Goal: Use online tool/utility: Utilize a website feature to perform a specific function

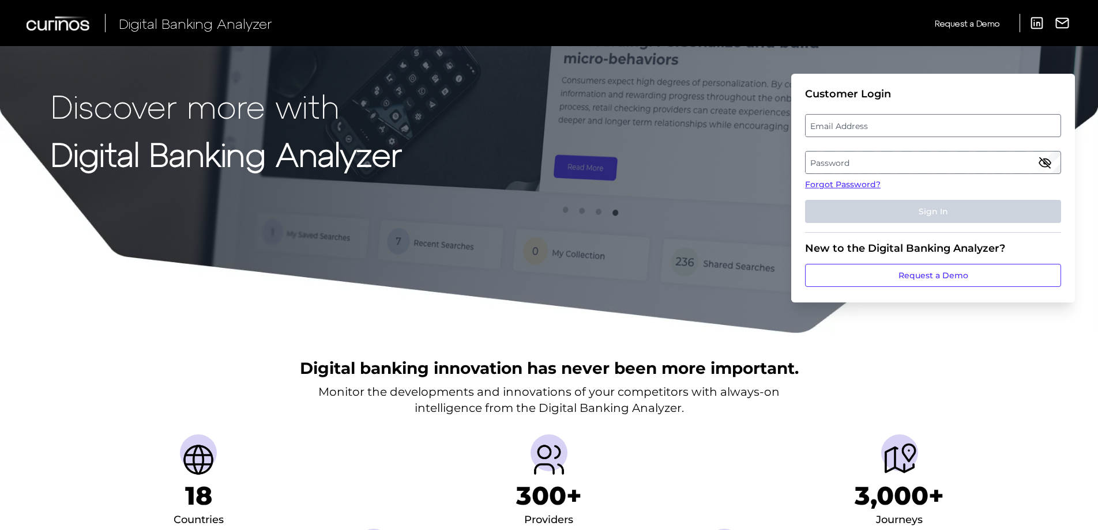
click at [813, 125] on label "Email Address" at bounding box center [933, 125] width 254 height 21
click at [813, 125] on input "email" at bounding box center [933, 125] width 256 height 23
type input "[PERSON_NAME][EMAIL_ADDRESS][DOMAIN_NAME]"
click at [841, 161] on label "Password" at bounding box center [933, 162] width 254 height 21
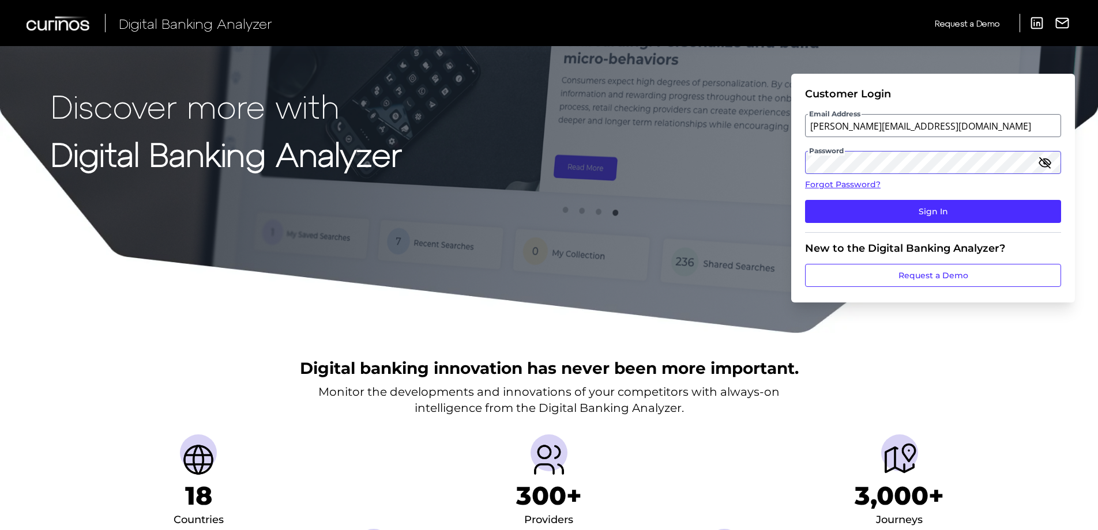
click at [805, 200] on button "Sign In" at bounding box center [933, 211] width 256 height 23
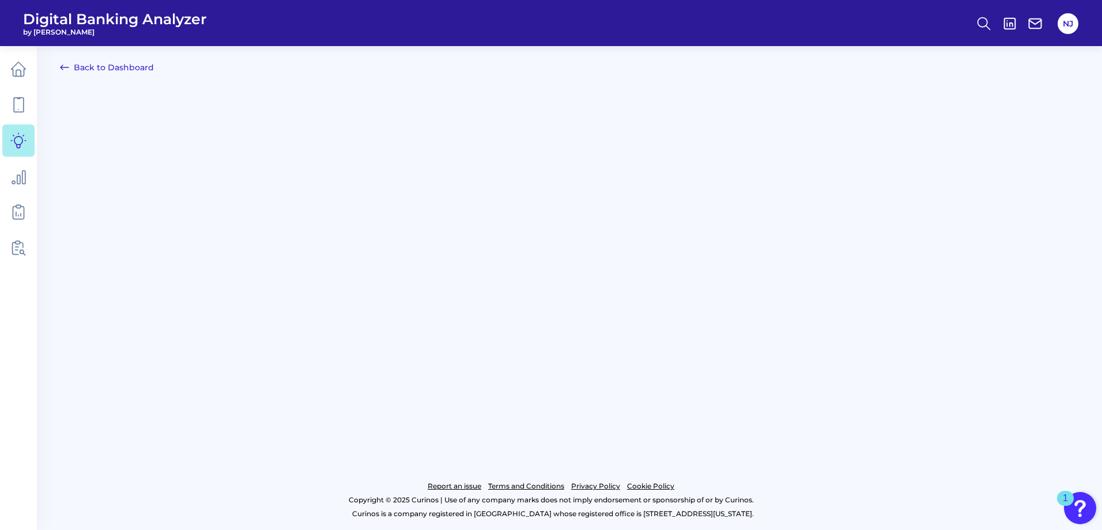
click at [118, 67] on link "Back to Dashboard" at bounding box center [107, 68] width 94 height 14
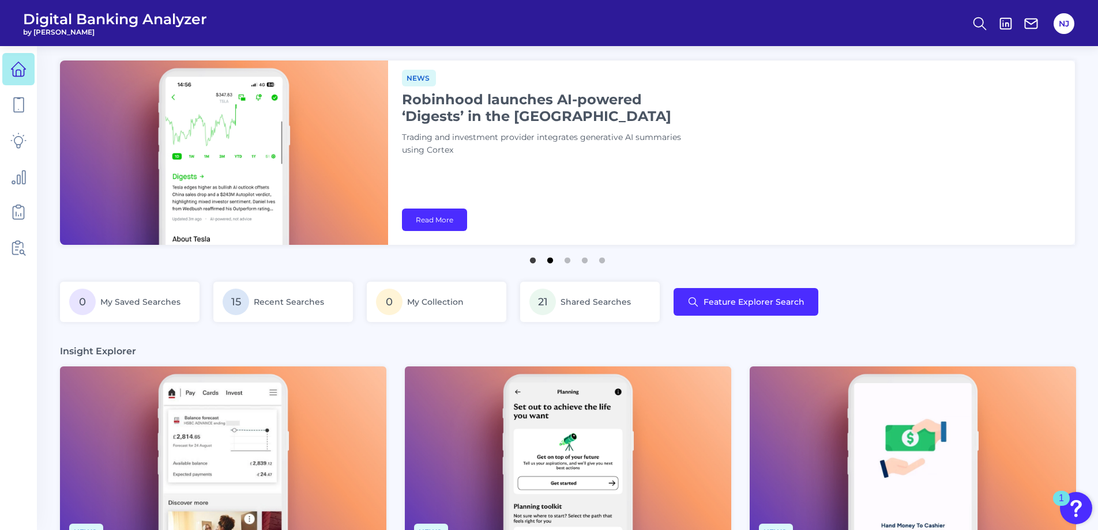
click at [551, 261] on button "2" at bounding box center [550, 258] width 12 height 12
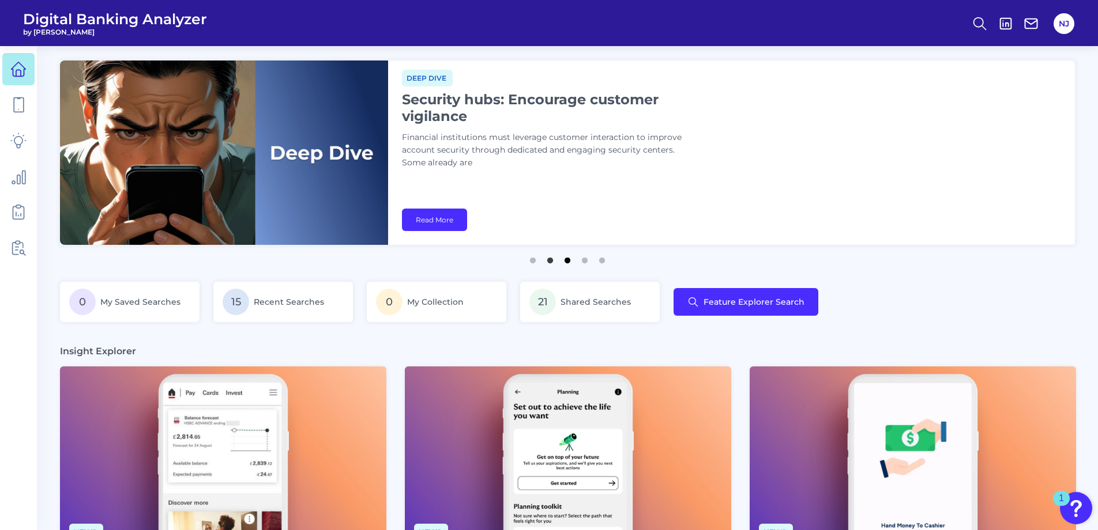
click at [567, 258] on button "3" at bounding box center [568, 258] width 12 height 12
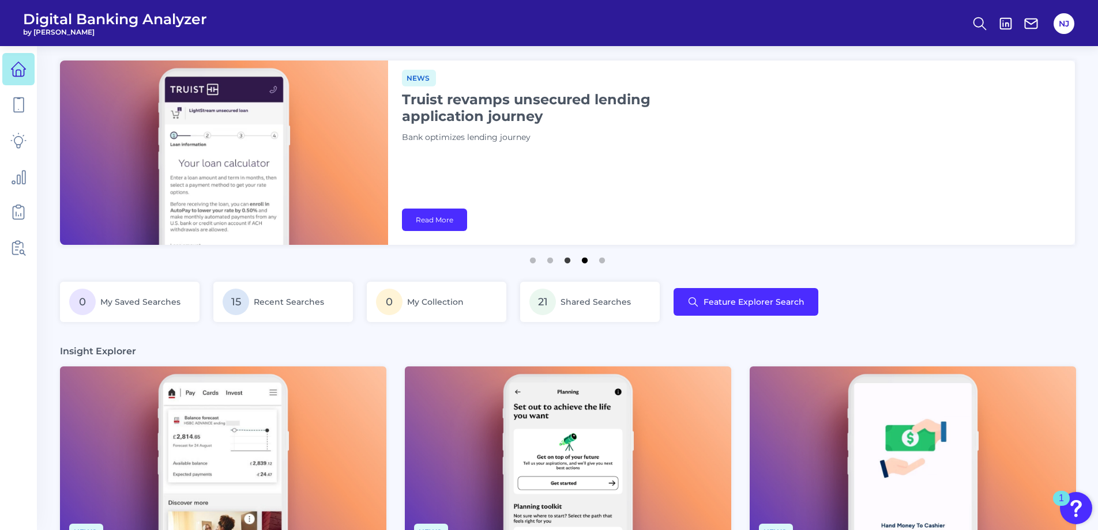
click at [583, 258] on button "4" at bounding box center [585, 258] width 12 height 12
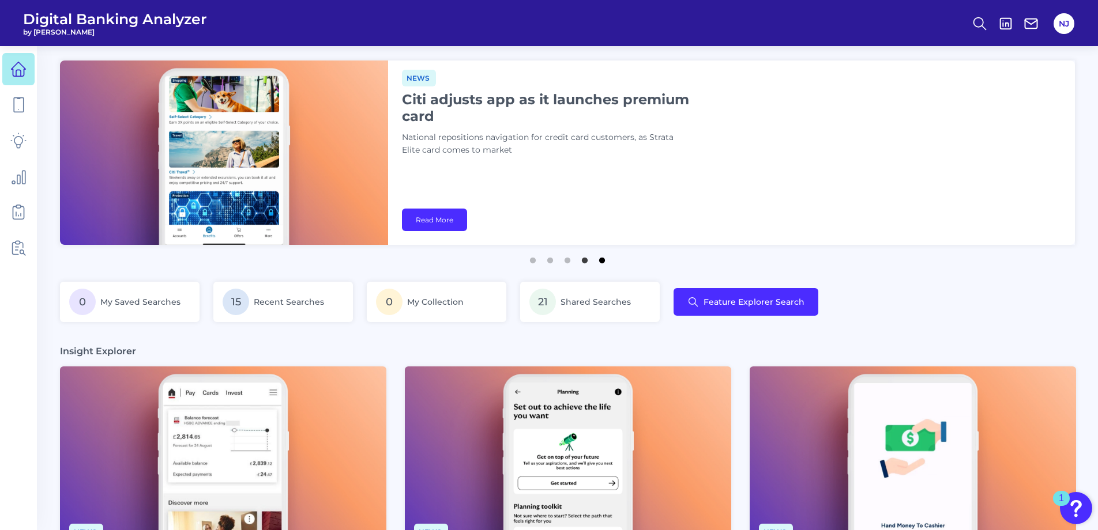
click at [603, 258] on button "5" at bounding box center [602, 258] width 12 height 12
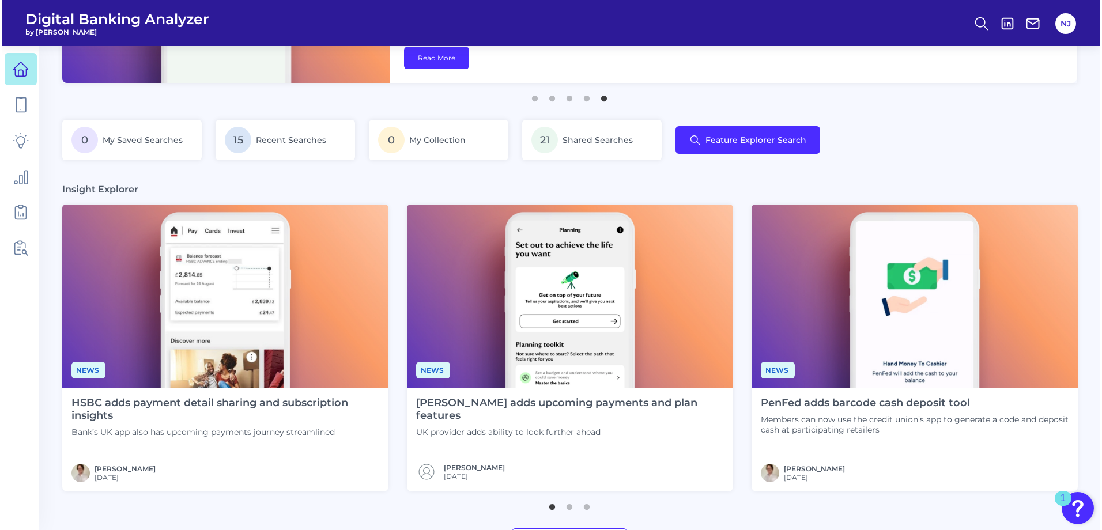
scroll to position [173, 0]
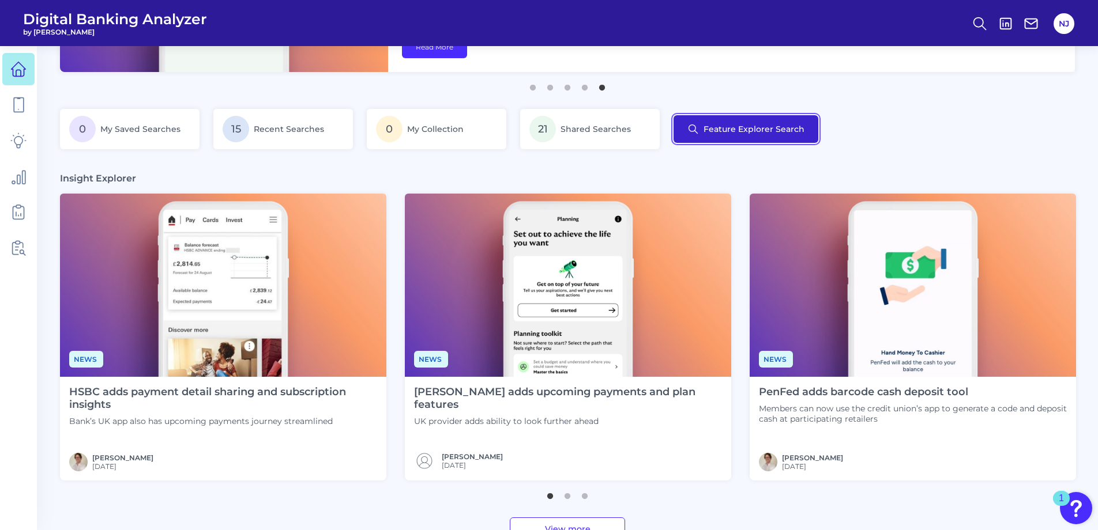
click at [776, 126] on button "Feature Explorer Search" at bounding box center [745, 129] width 145 height 28
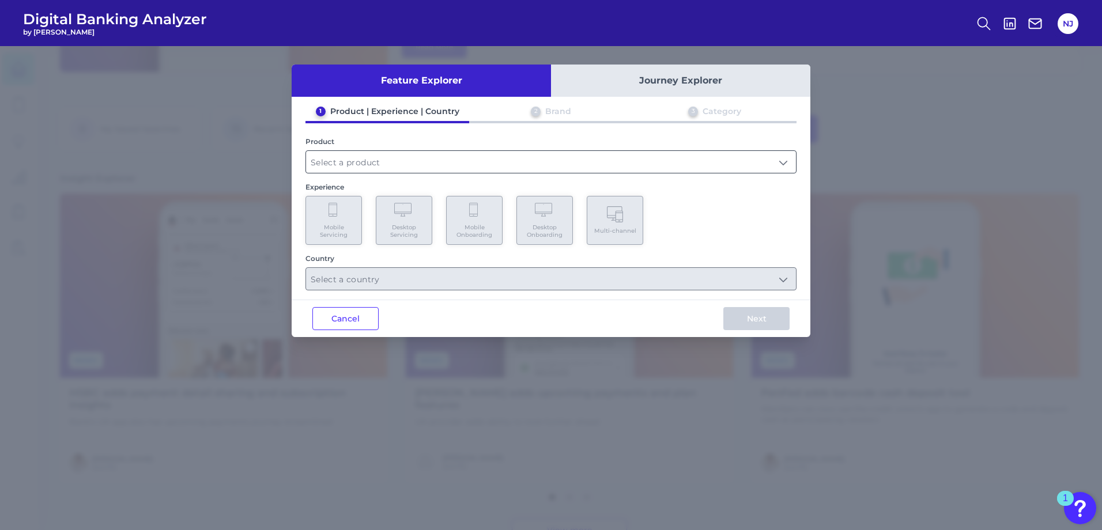
click at [369, 159] on input "text" at bounding box center [551, 162] width 490 height 22
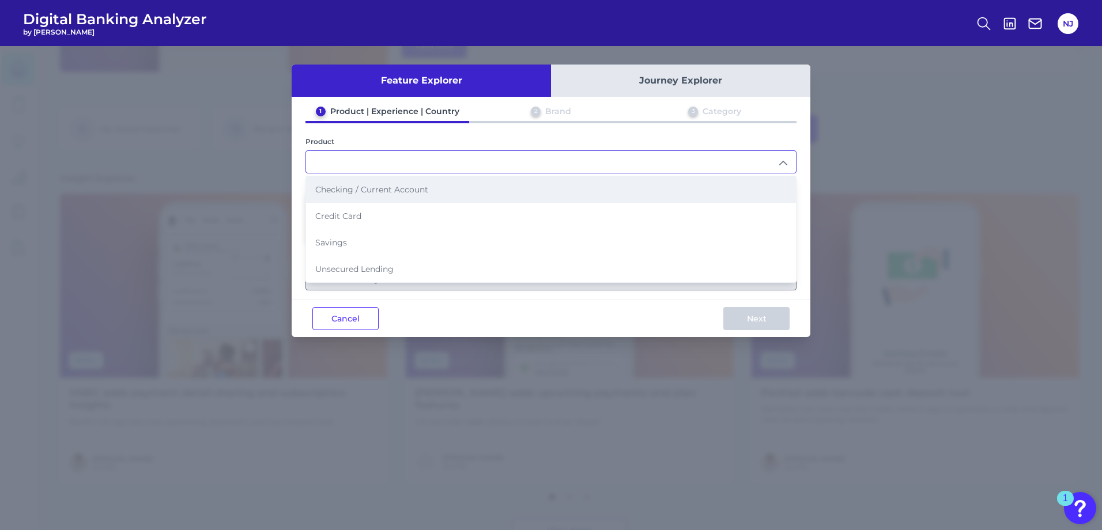
click at [387, 193] on span "Checking / Current Account" at bounding box center [371, 190] width 113 height 10
type input "Checking / Current Account"
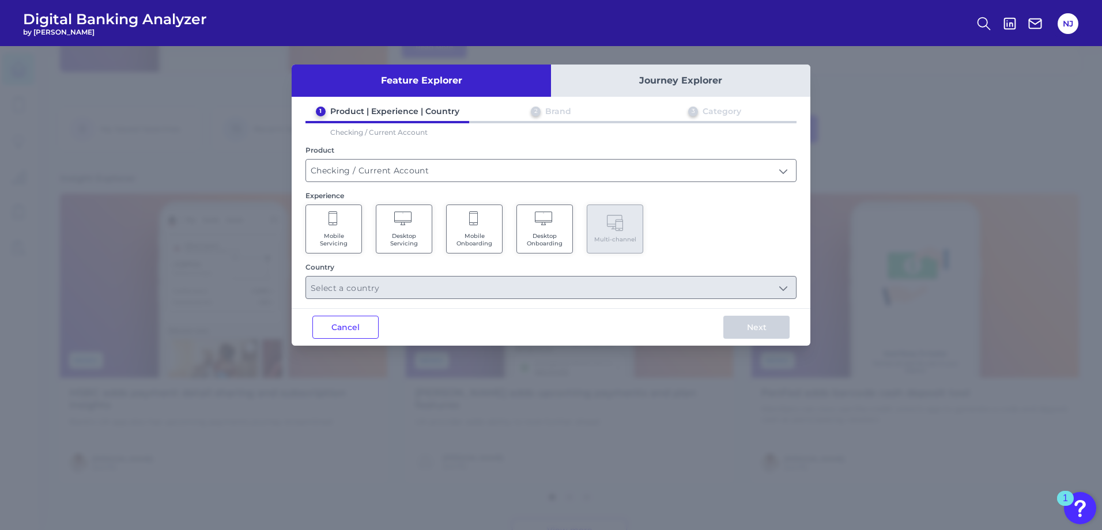
click at [335, 226] on icon at bounding box center [334, 220] width 10 height 16
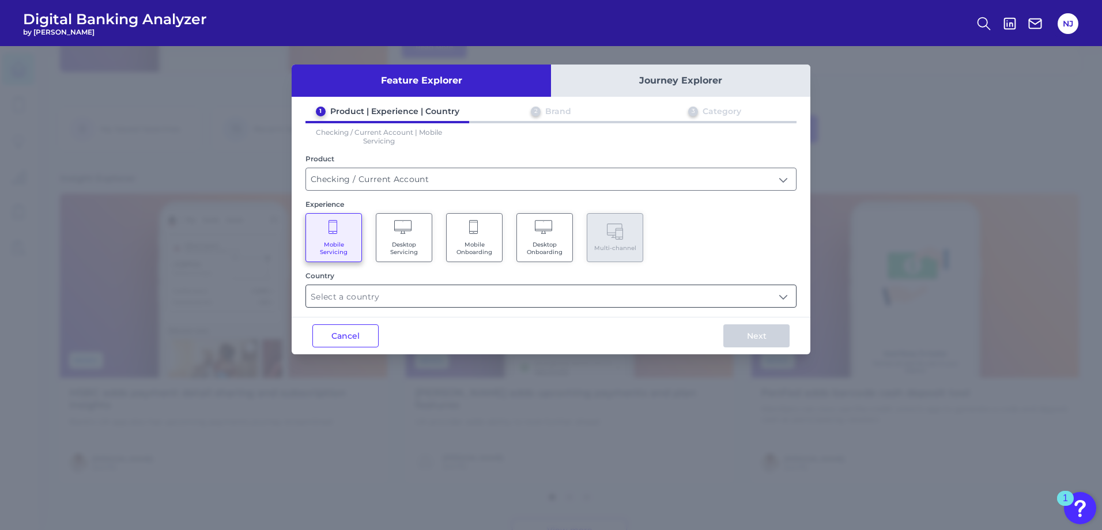
click at [391, 297] on input "text" at bounding box center [551, 296] width 490 height 22
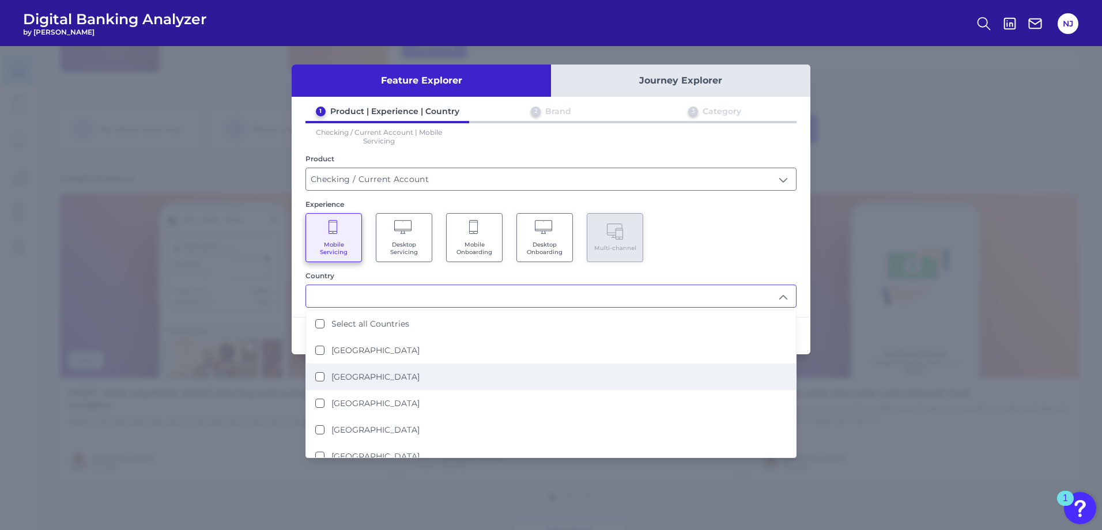
click at [320, 379] on Kingdom "[GEOGRAPHIC_DATA]" at bounding box center [319, 376] width 9 height 9
type input "[GEOGRAPHIC_DATA]"
click at [803, 250] on div "1 Product | Experience | Country 2 Brand 3 Category Checking / Current Account …" at bounding box center [551, 207] width 519 height 202
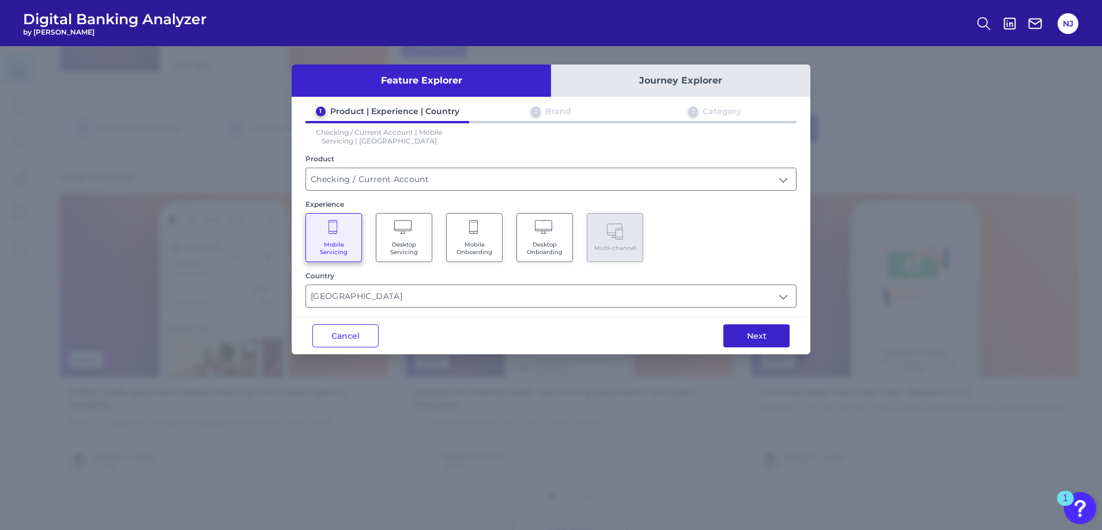
click at [760, 340] on button "Next" at bounding box center [757, 336] width 66 height 23
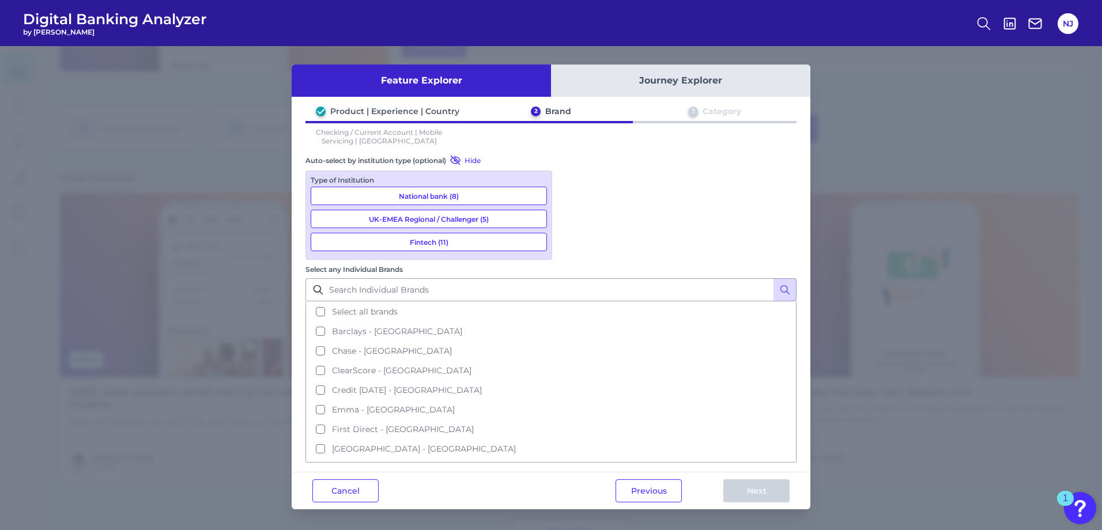
click at [446, 198] on button "National bank (8)" at bounding box center [429, 196] width 236 height 18
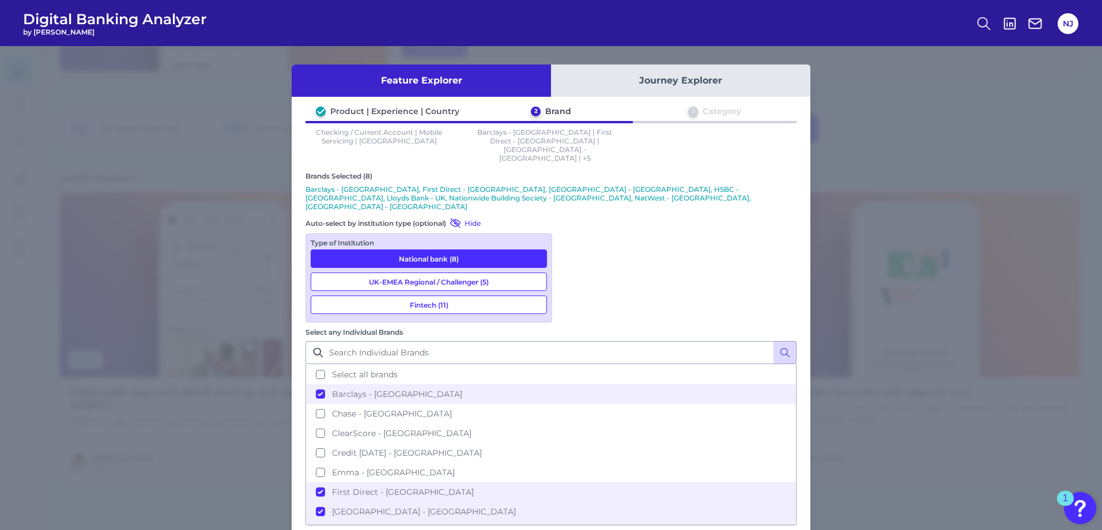
click at [446, 273] on button "UK-EMEA Regional / Challenger (5)" at bounding box center [429, 282] width 236 height 18
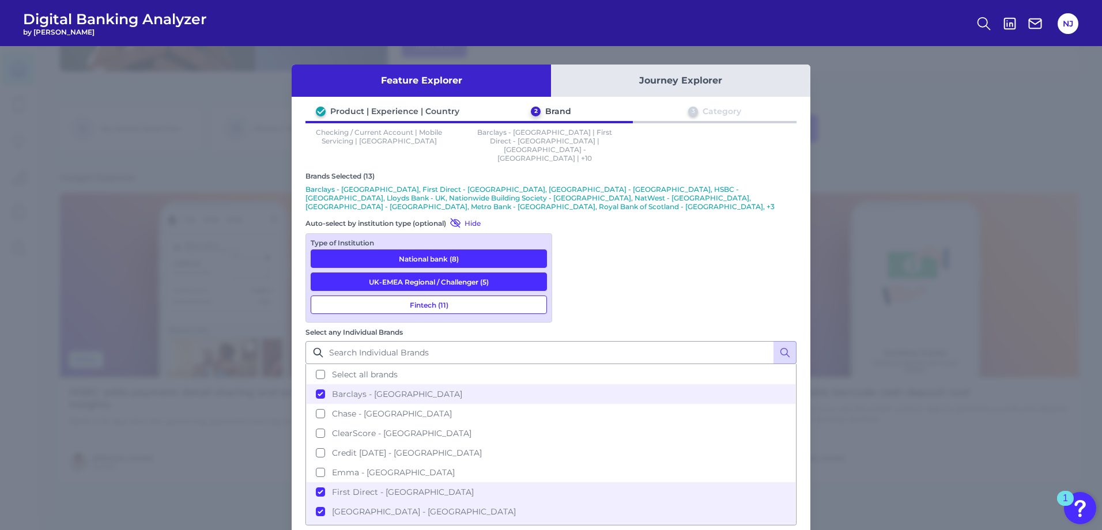
click at [448, 296] on button "Fintech (11)" at bounding box center [429, 305] width 236 height 18
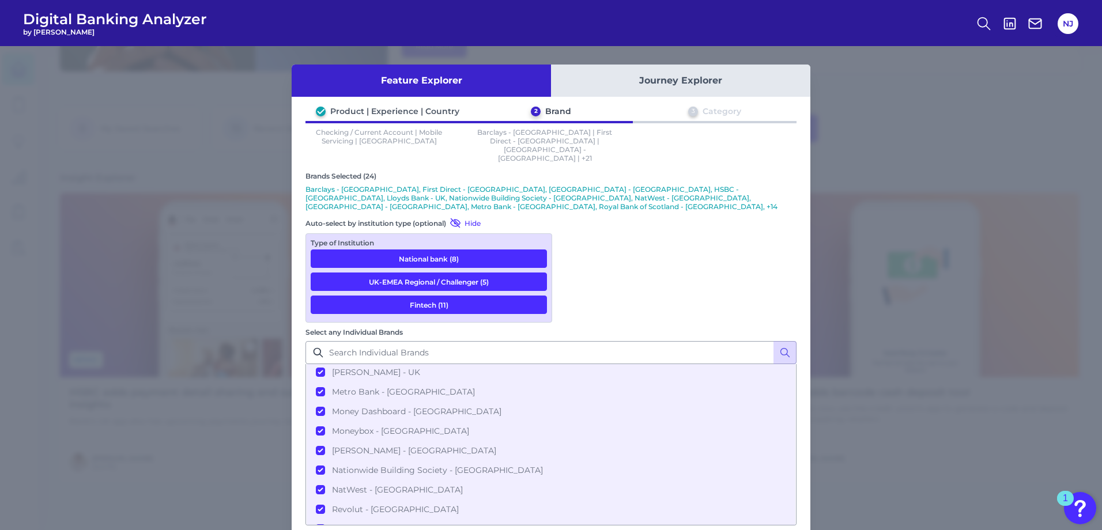
scroll to position [330, 0]
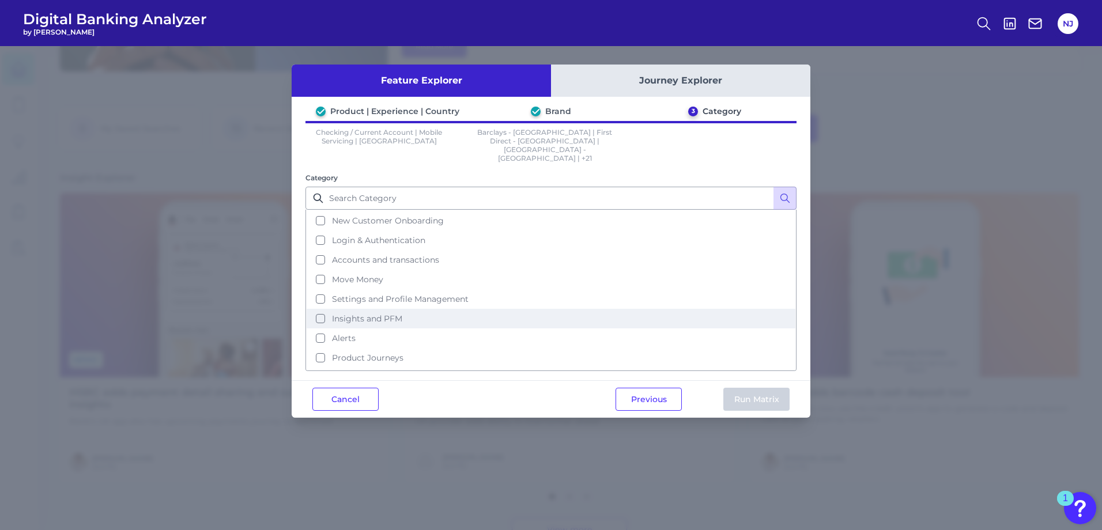
scroll to position [56, 0]
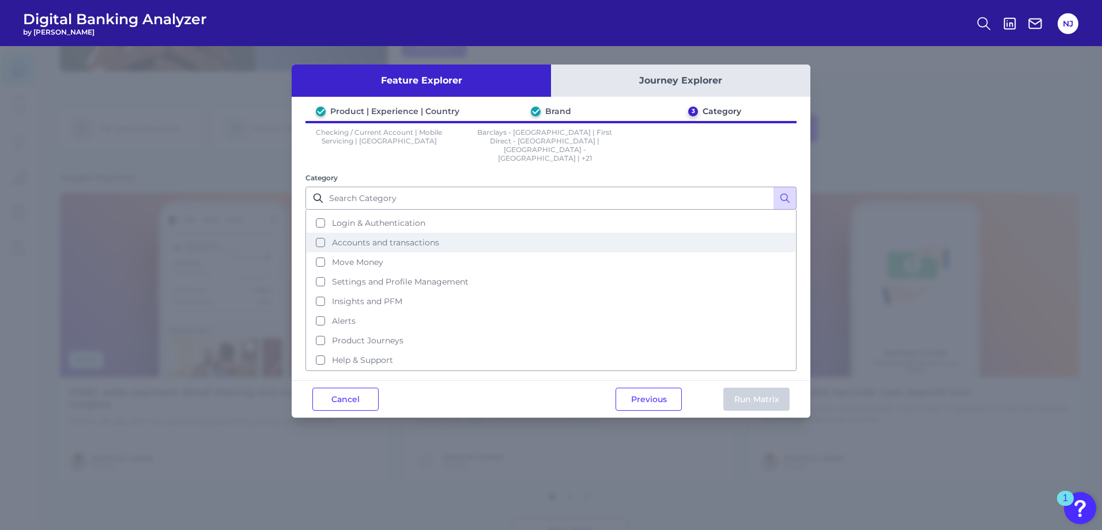
click at [389, 238] on span "Accounts and transactions" at bounding box center [385, 243] width 107 height 10
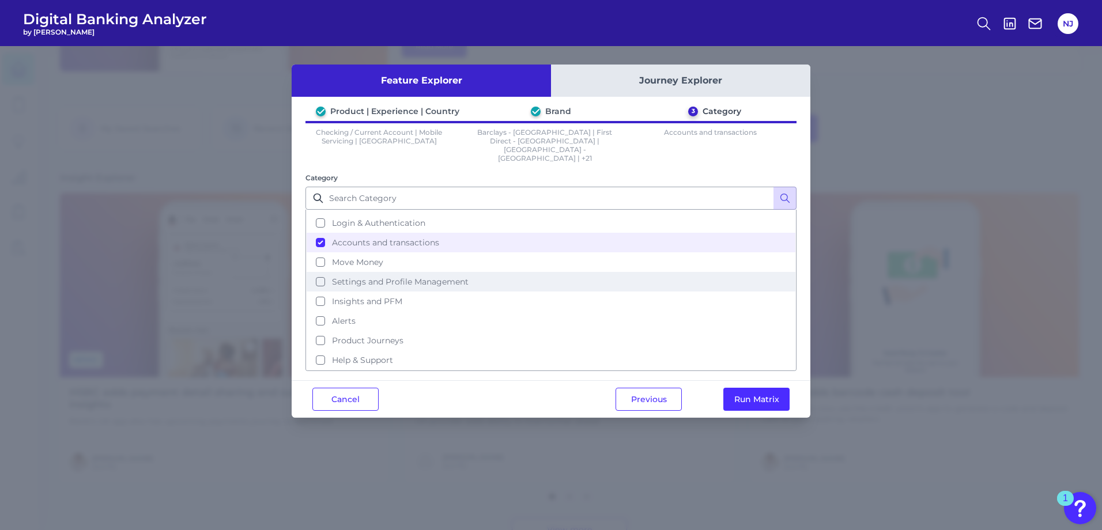
click at [405, 277] on span "Settings and Profile Management" at bounding box center [400, 282] width 137 height 10
click at [752, 388] on button "Run Matrix" at bounding box center [757, 399] width 66 height 23
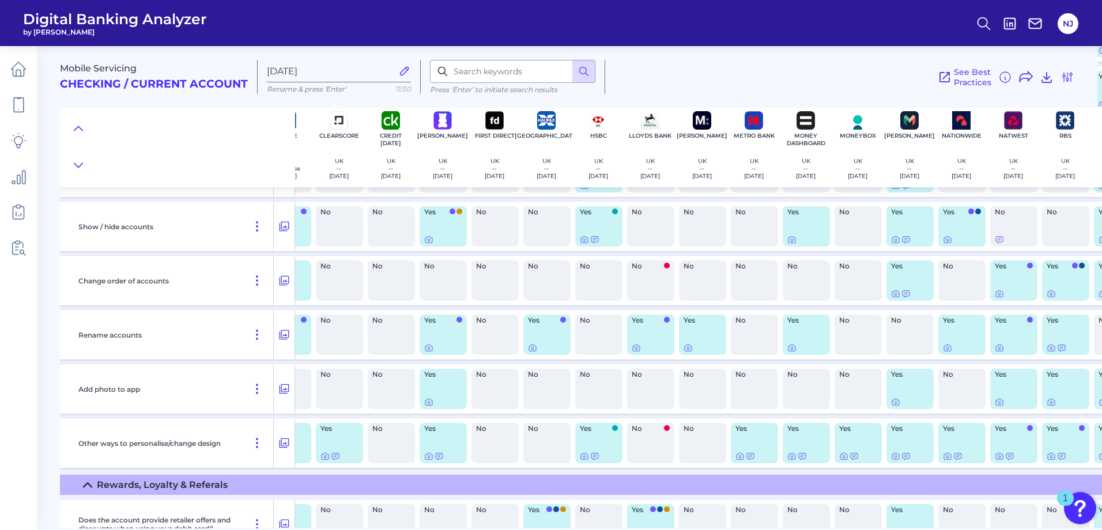
scroll to position [5159, 0]
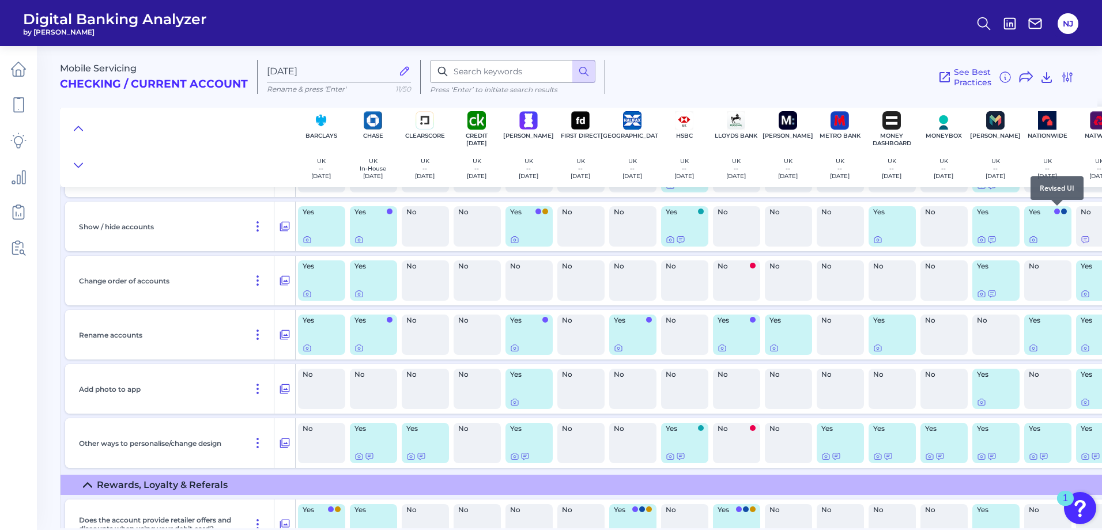
click at [1058, 210] on div at bounding box center [1058, 206] width 12 height 12
click at [1036, 239] on icon at bounding box center [1033, 239] width 9 height 9
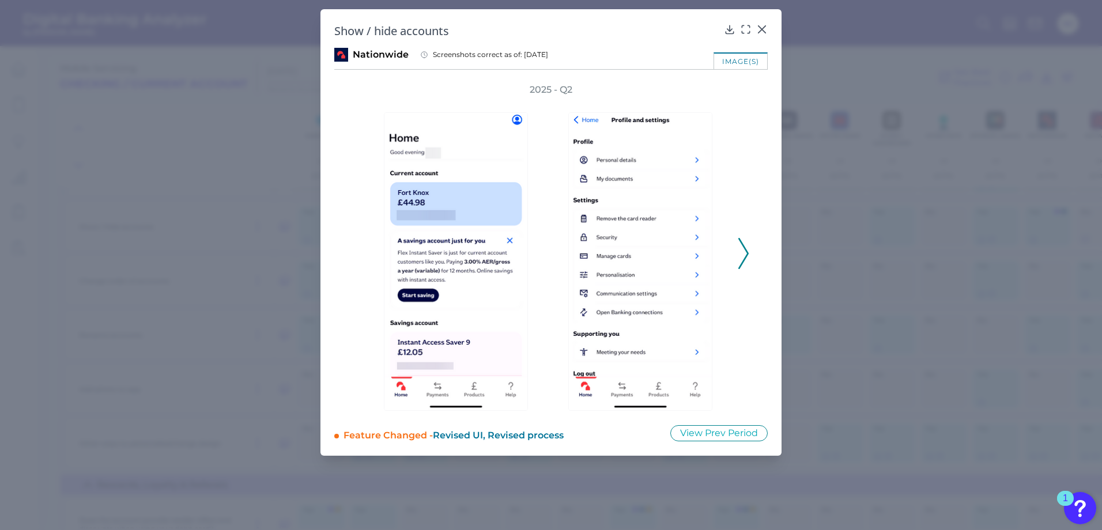
click at [746, 253] on icon at bounding box center [744, 253] width 10 height 31
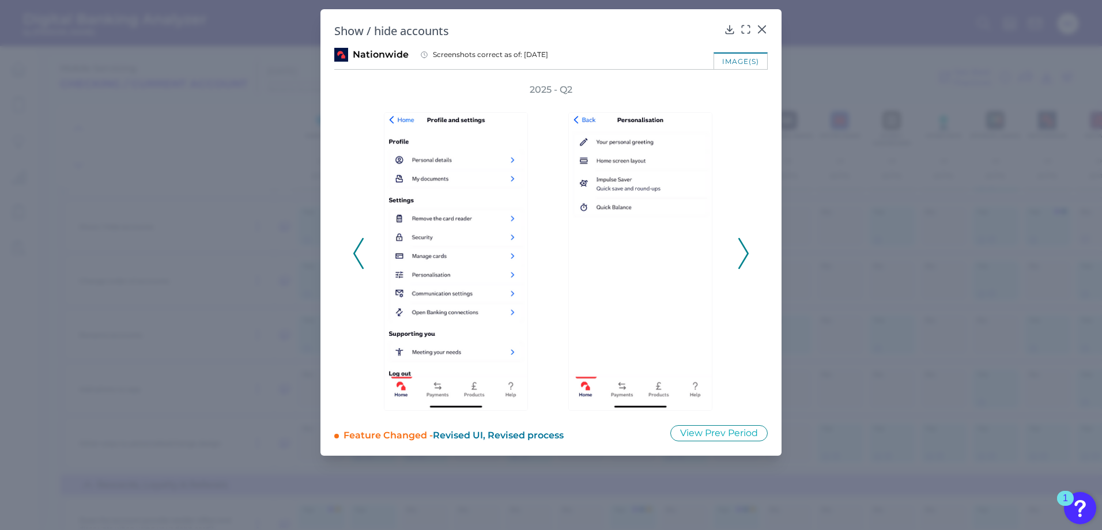
click at [746, 253] on icon at bounding box center [744, 253] width 10 height 31
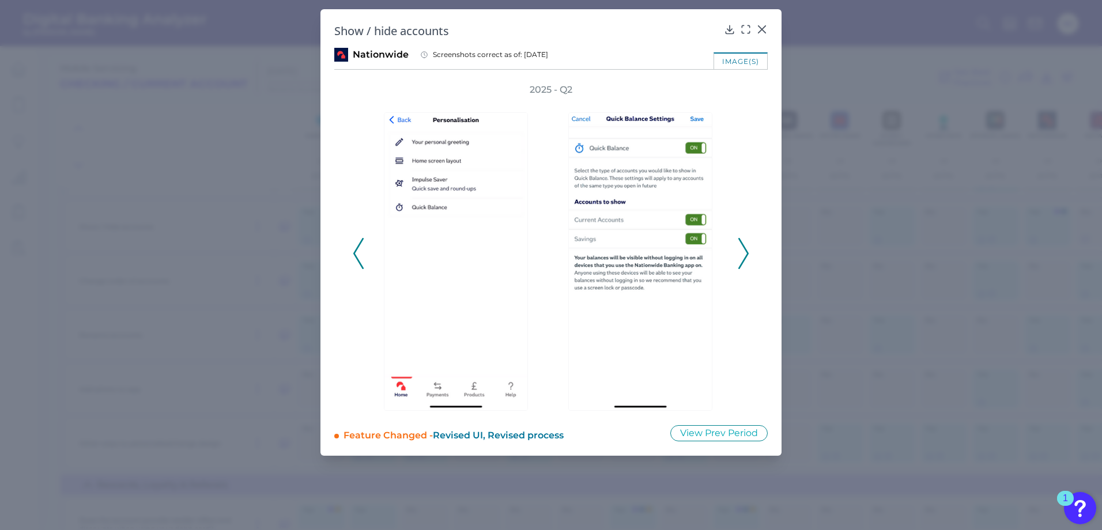
click at [746, 253] on icon at bounding box center [744, 253] width 10 height 31
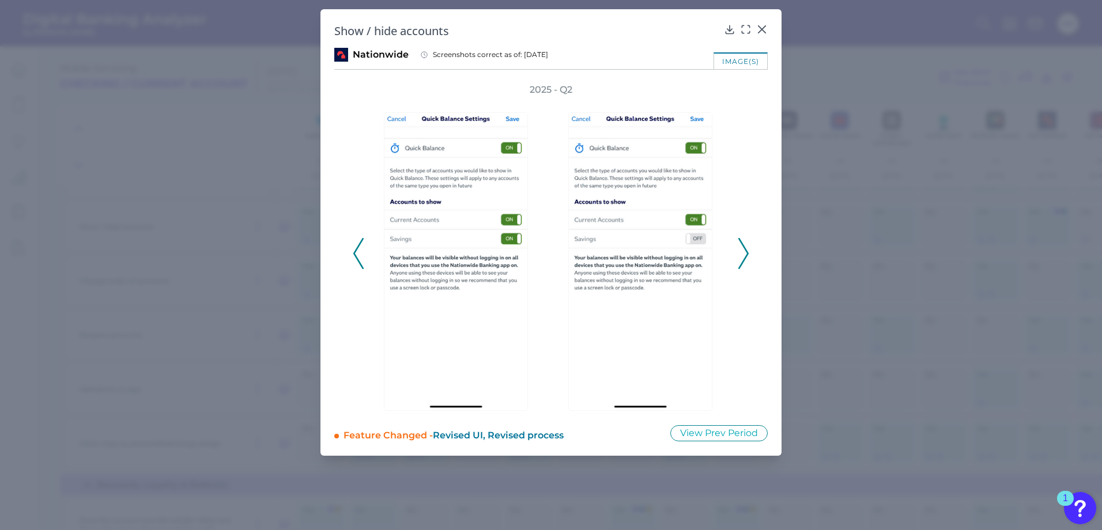
click at [747, 257] on icon at bounding box center [744, 253] width 10 height 31
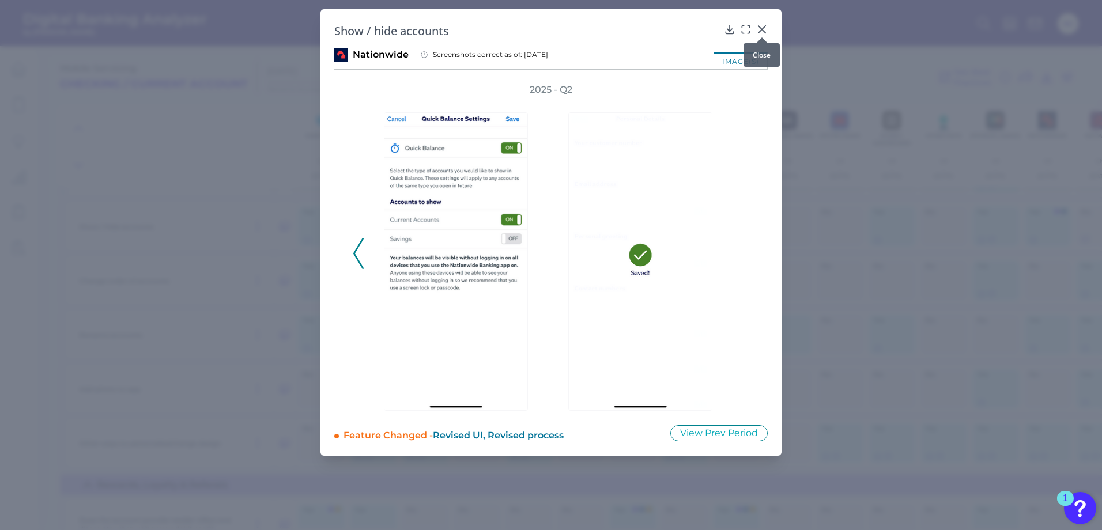
click at [763, 31] on icon at bounding box center [762, 29] width 7 height 7
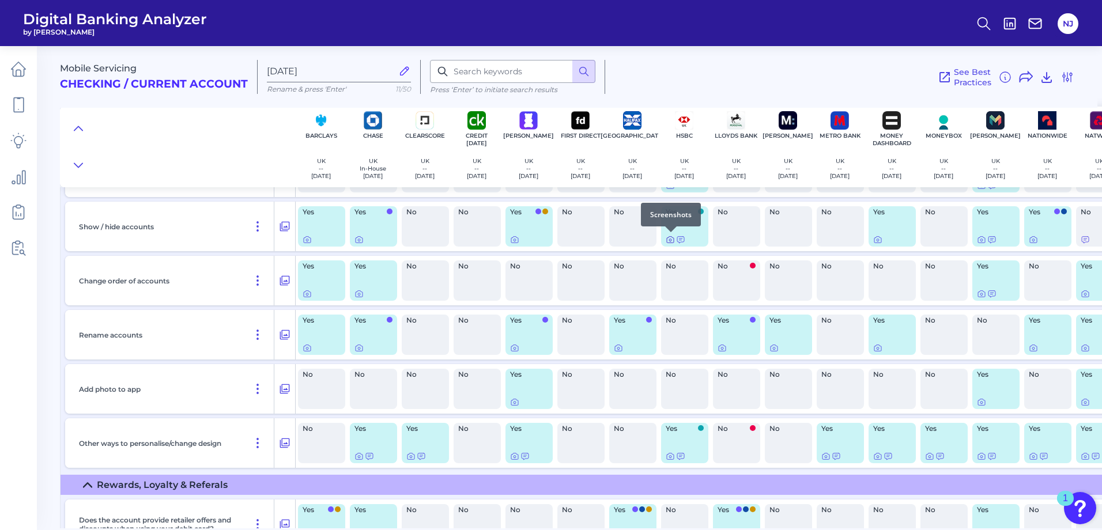
click at [670, 242] on icon at bounding box center [670, 239] width 9 height 9
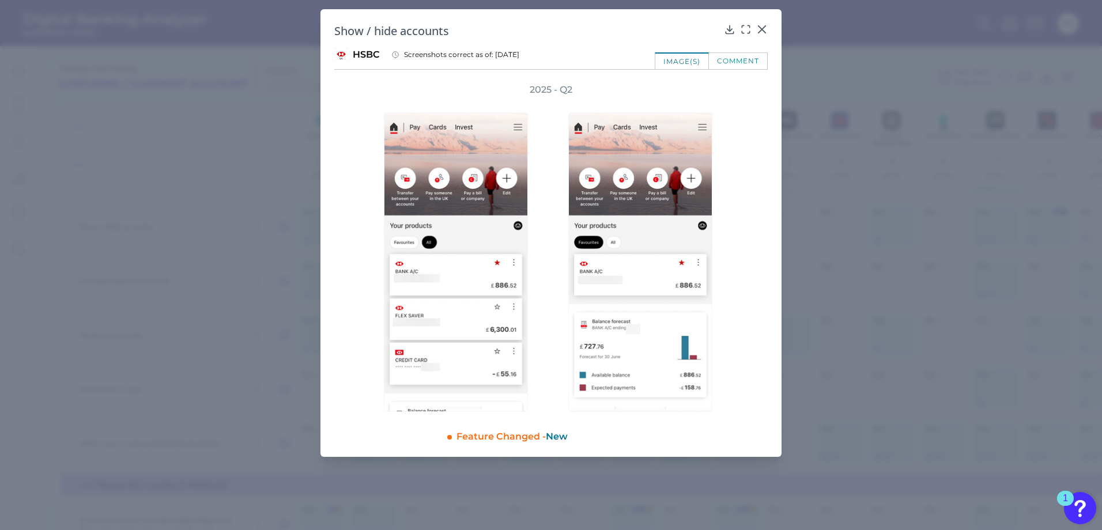
click at [732, 60] on div "comment" at bounding box center [738, 60] width 59 height 17
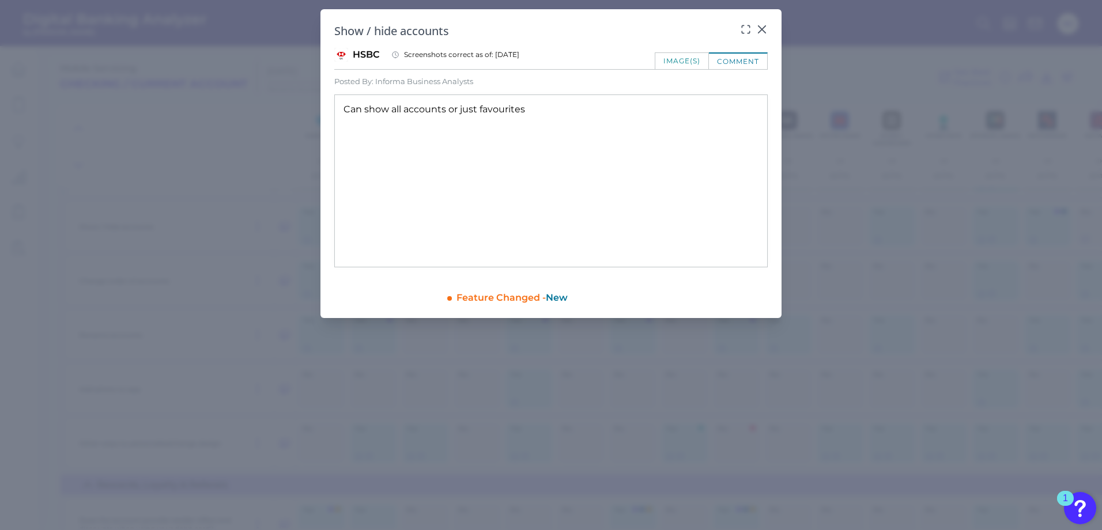
click at [676, 61] on div "image(s)" at bounding box center [682, 60] width 54 height 17
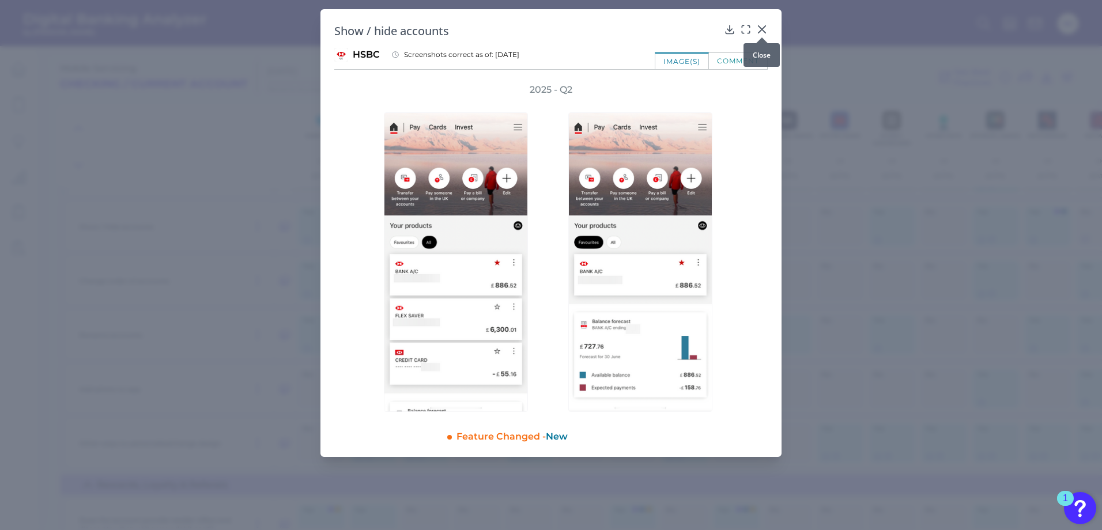
click at [765, 32] on div at bounding box center [763, 38] width 12 height 12
click at [762, 32] on div at bounding box center [763, 38] width 12 height 12
click at [762, 28] on icon at bounding box center [762, 29] width 7 height 7
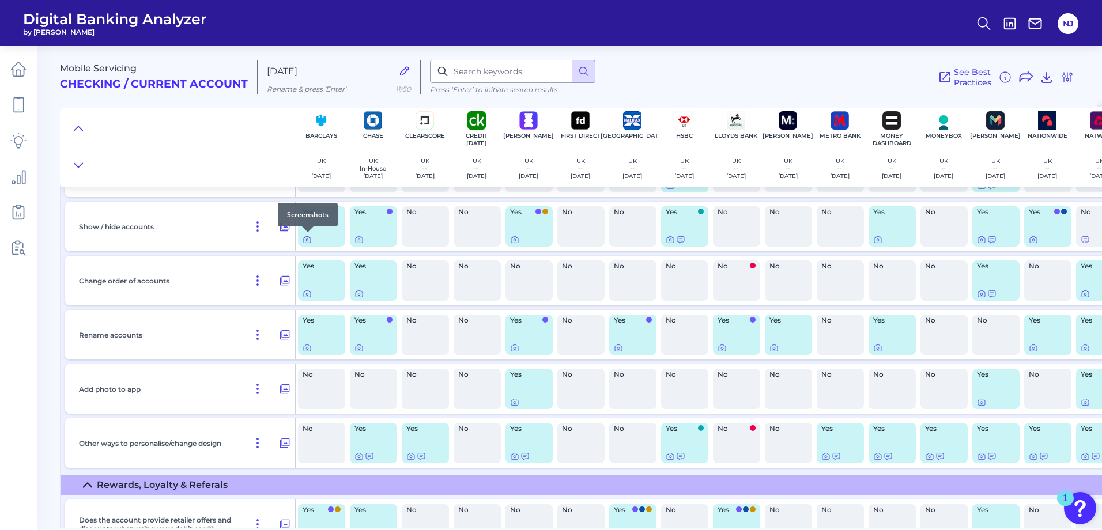
click at [307, 240] on icon at bounding box center [307, 239] width 9 height 9
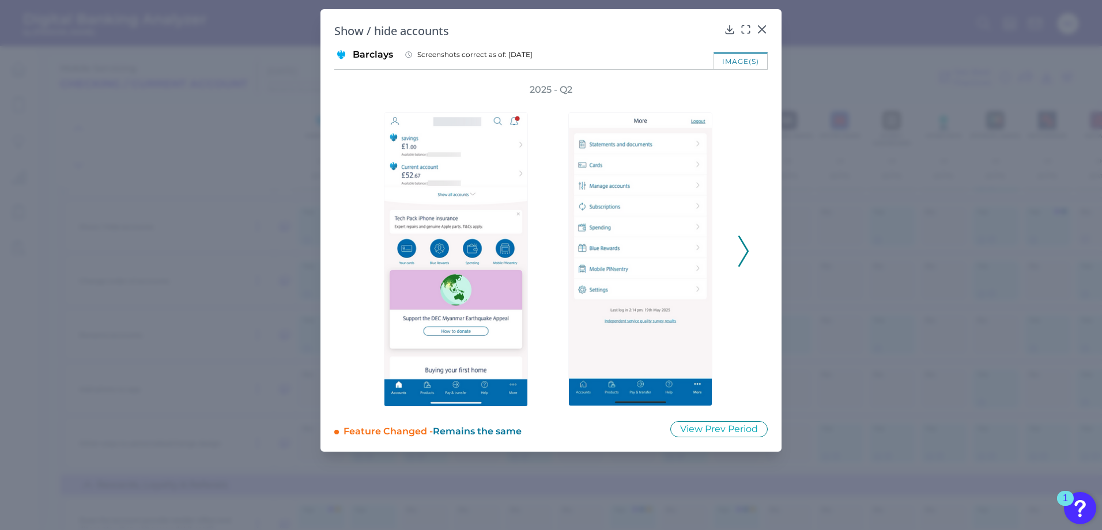
click at [743, 254] on icon at bounding box center [744, 251] width 10 height 31
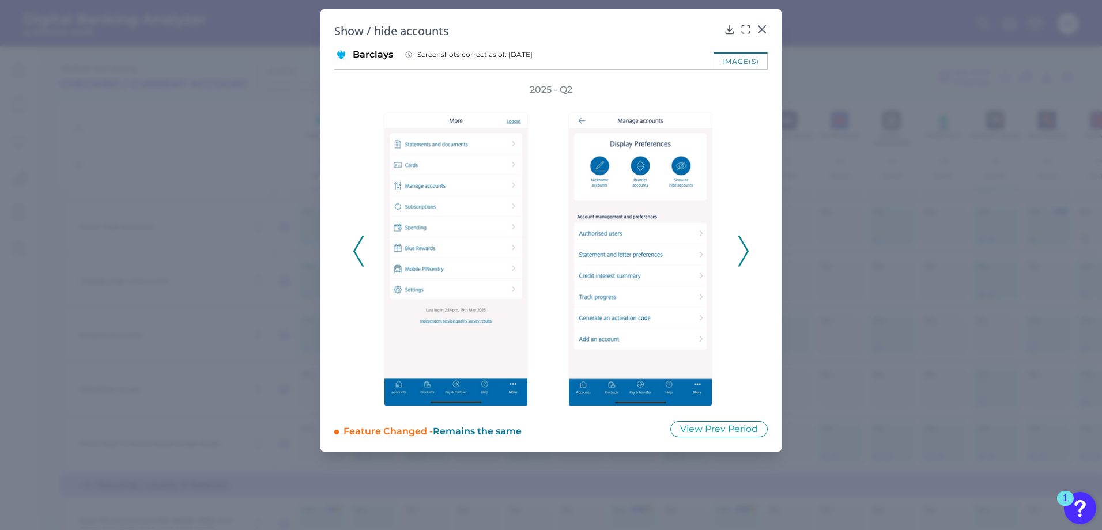
click at [747, 254] on polyline at bounding box center [743, 251] width 9 height 29
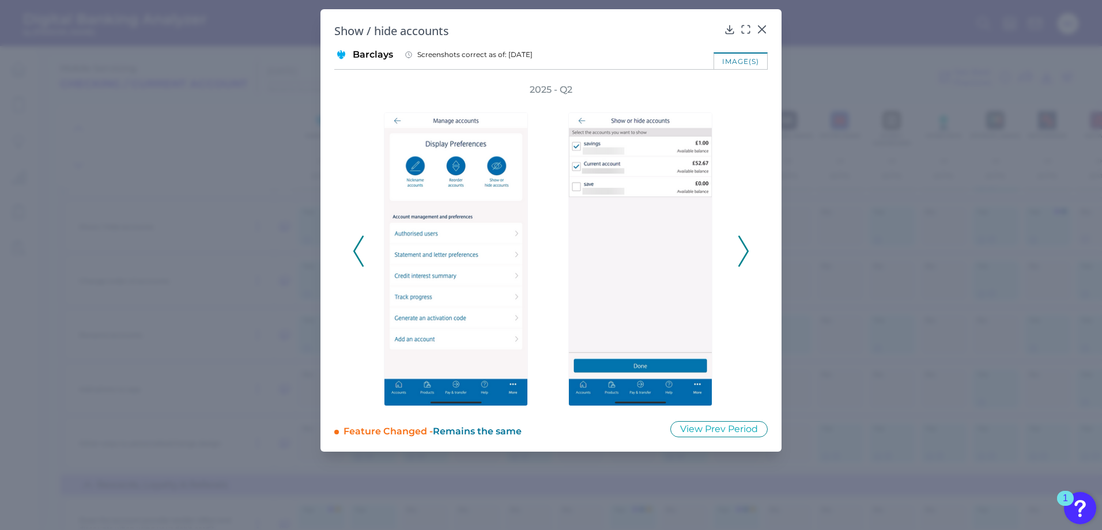
click at [747, 254] on polyline at bounding box center [743, 251] width 9 height 29
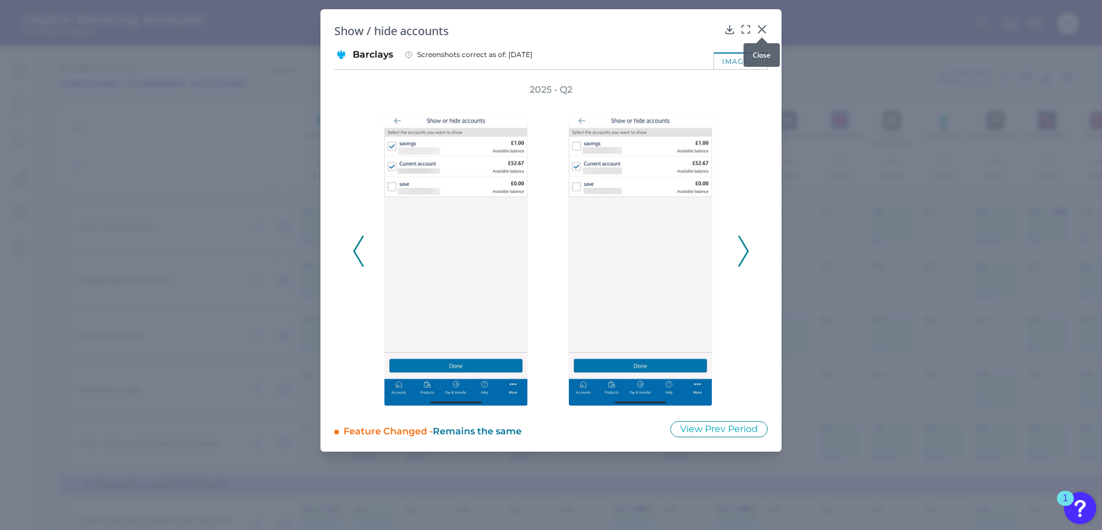
click at [762, 32] on div at bounding box center [763, 38] width 12 height 12
click at [764, 30] on icon at bounding box center [763, 30] width 12 height 12
